Goal: Information Seeking & Learning: Learn about a topic

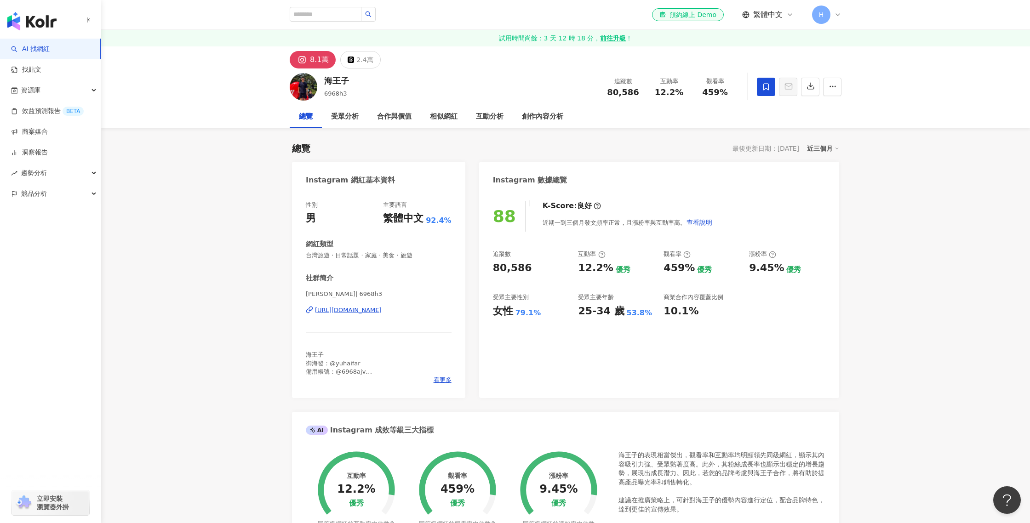
click at [37, 23] on img "button" at bounding box center [31, 21] width 49 height 18
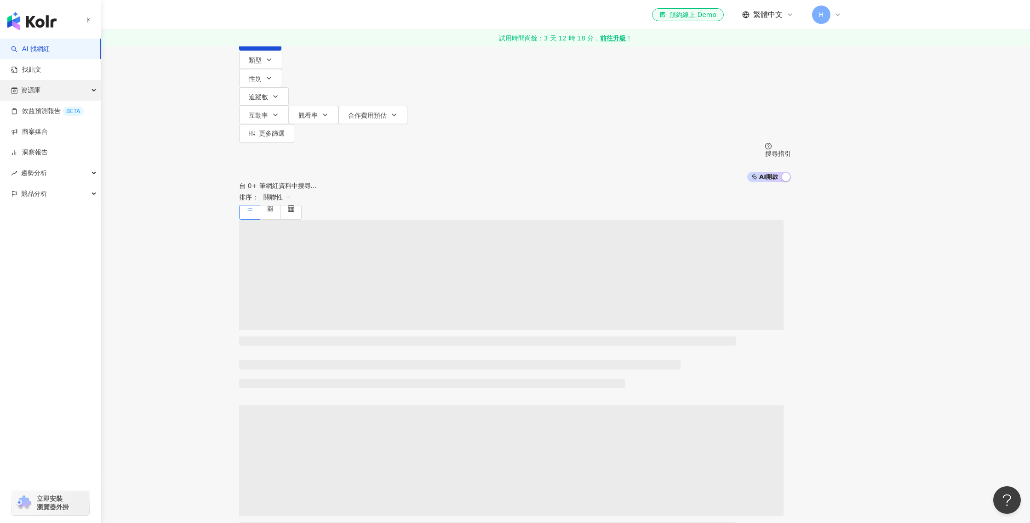
click at [65, 95] on div "資源庫" at bounding box center [50, 90] width 101 height 21
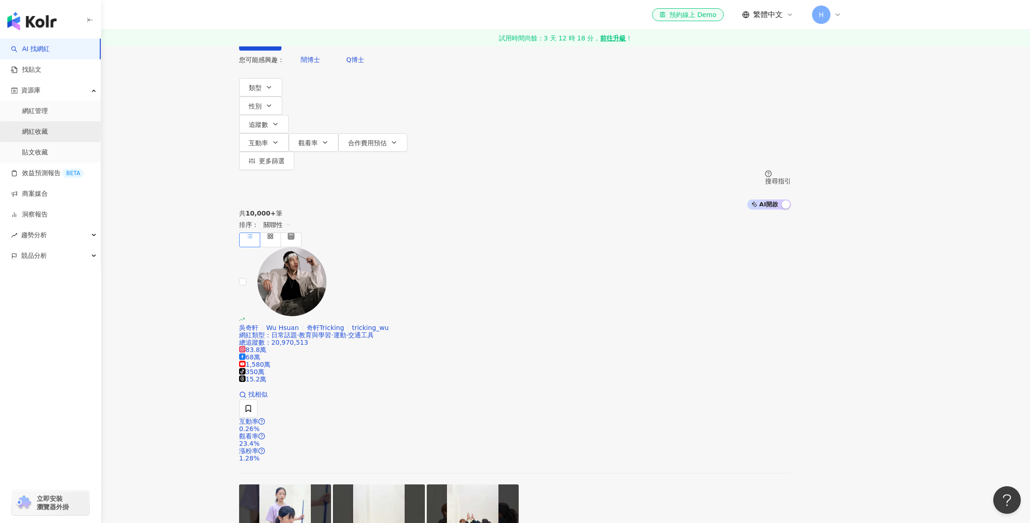
click at [48, 135] on link "網紅收藏" at bounding box center [35, 131] width 26 height 9
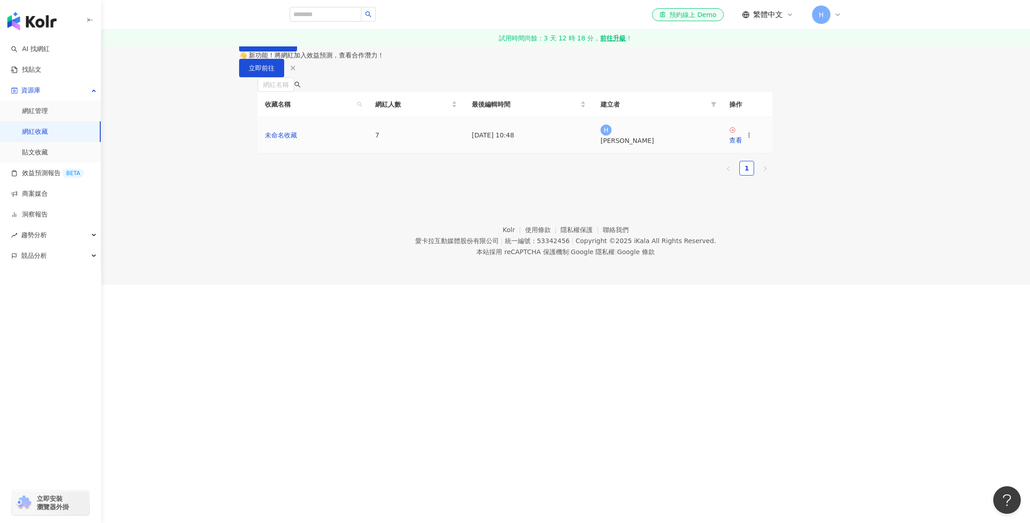
click at [368, 154] on td "未命名收藏" at bounding box center [312, 135] width 110 height 36
click at [742, 145] on div "查看" at bounding box center [735, 140] width 13 height 10
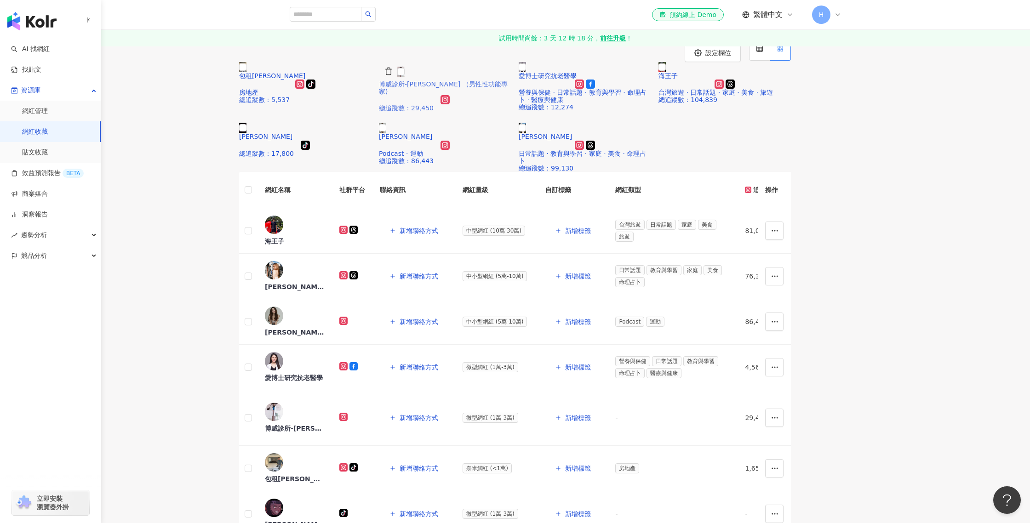
scroll to position [57, 0]
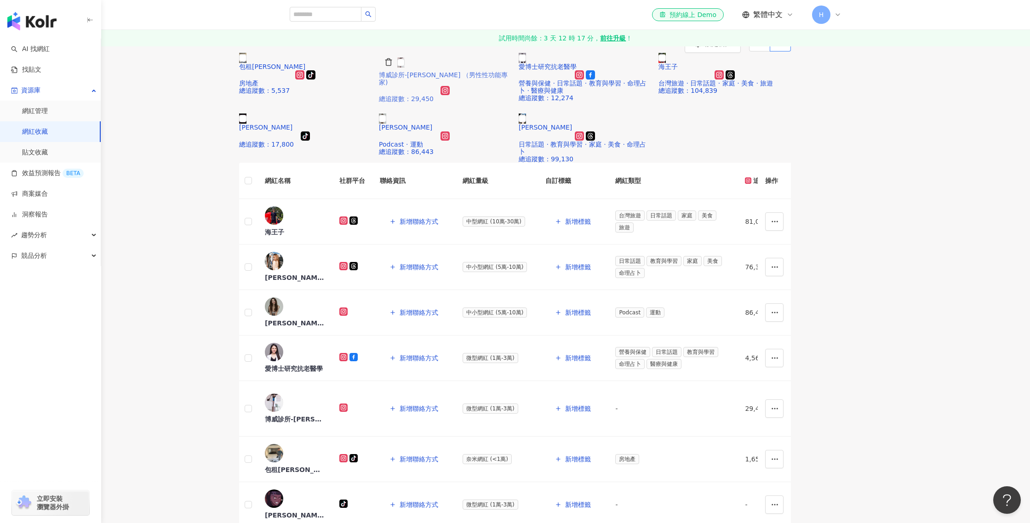
click at [511, 103] on div "博威診所-[PERSON_NAME] （男性性功能專家) 總追蹤數 ： 29,450" at bounding box center [445, 86] width 132 height 31
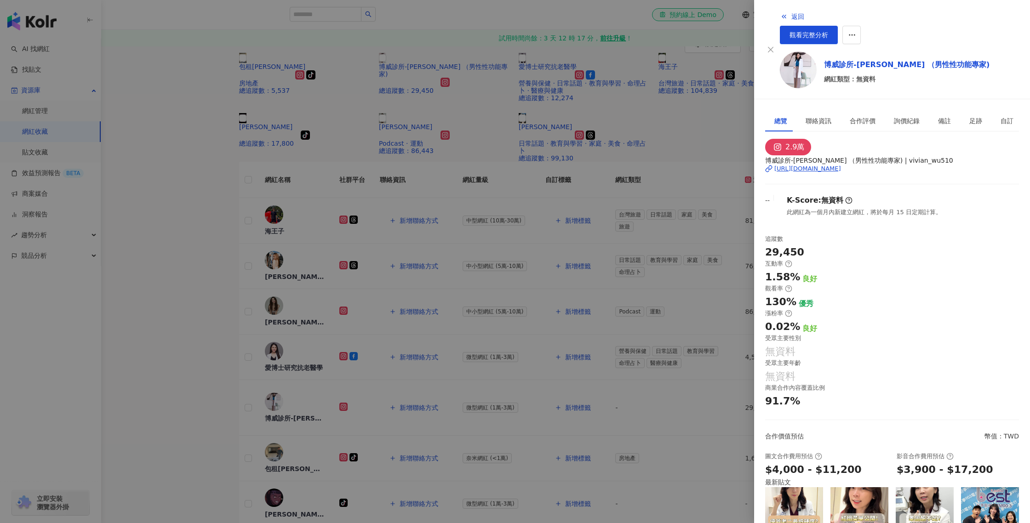
scroll to position [122, 0]
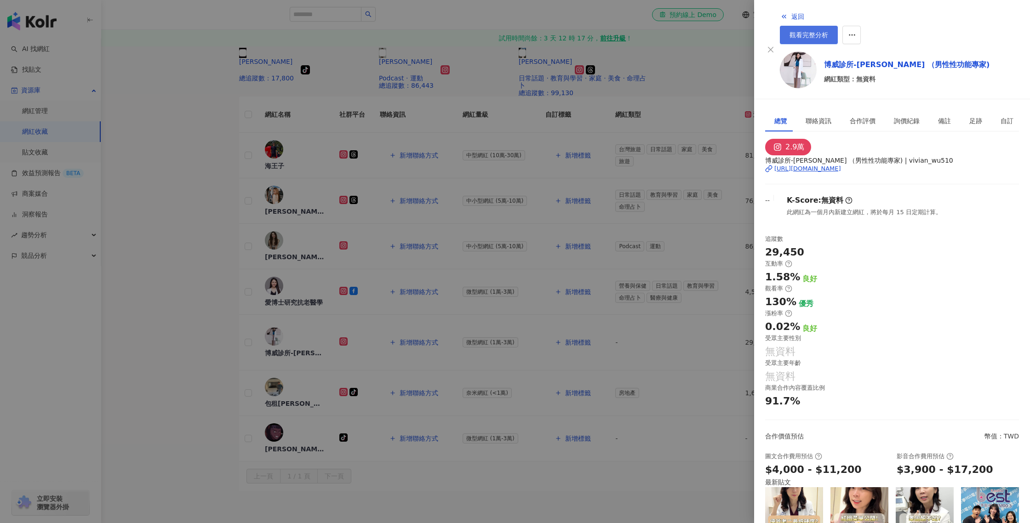
click at [828, 31] on span "觀看完整分析" at bounding box center [808, 34] width 39 height 7
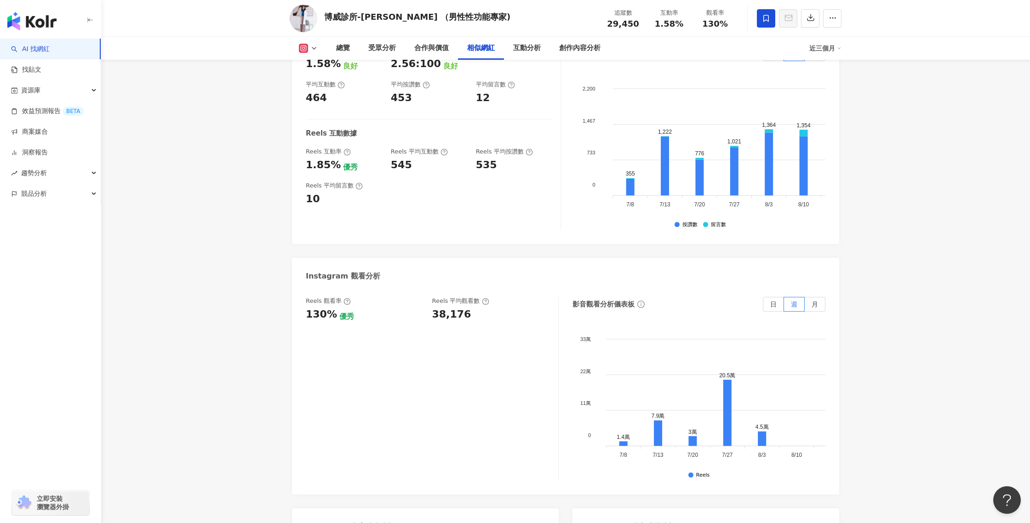
scroll to position [1529, 0]
